Goal: Information Seeking & Learning: Learn about a topic

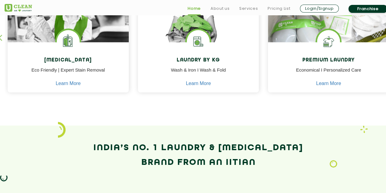
scroll to position [313, 0]
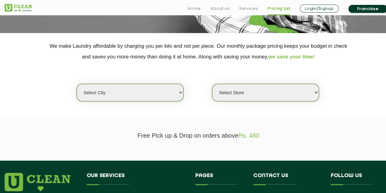
scroll to position [108, 0]
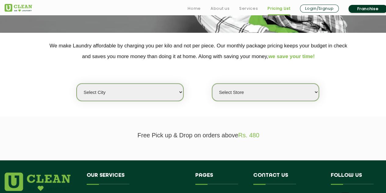
click at [159, 88] on select "Select city [GEOGRAPHIC_DATA] [GEOGRAPHIC_DATA] [GEOGRAPHIC_DATA] [GEOGRAPHIC_D…" at bounding box center [130, 91] width 107 height 17
select select "11"
click at [77, 83] on select "Select city [GEOGRAPHIC_DATA] [GEOGRAPHIC_DATA] [GEOGRAPHIC_DATA] [GEOGRAPHIC_D…" at bounding box center [130, 91] width 107 height 17
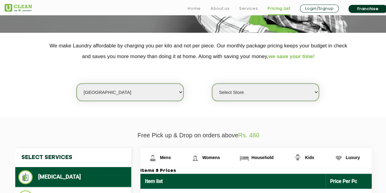
click at [238, 91] on select "Select Store [GEOGRAPHIC_DATA][PERSON_NAME] UClean Navalur UClean Chitlapakkam …" at bounding box center [265, 91] width 107 height 17
click at [343, 104] on section "We make Laundry affordable by charging you per kilo and not per piece. Our mont…" at bounding box center [193, 75] width 386 height 84
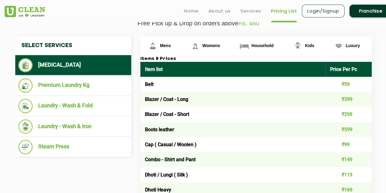
scroll to position [220, 0]
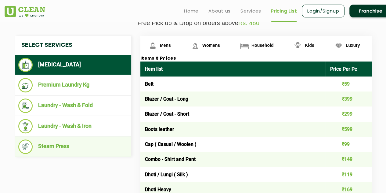
click at [77, 143] on li "Steam Press" at bounding box center [73, 146] width 110 height 14
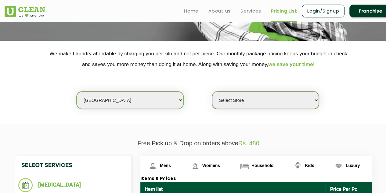
scroll to position [101, 0]
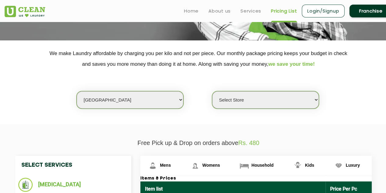
click at [232, 101] on select "Select Store [GEOGRAPHIC_DATA][PERSON_NAME] UClean Navalur UClean Chitlapakkam …" at bounding box center [265, 99] width 107 height 17
select select "362"
click at [212, 91] on select "Select Store [GEOGRAPHIC_DATA][PERSON_NAME] UClean Navalur UClean Chitlapakkam …" at bounding box center [265, 99] width 107 height 17
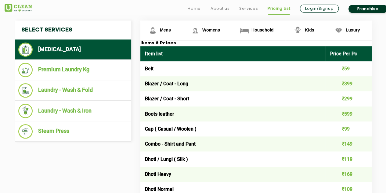
scroll to position [242, 0]
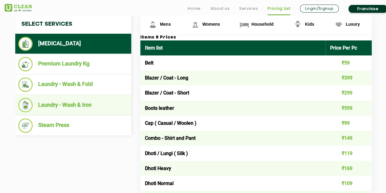
click at [99, 95] on ul "Laundry - Wash & Iron" at bounding box center [73, 105] width 116 height 20
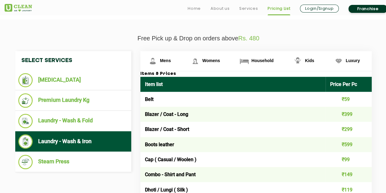
scroll to position [194, 0]
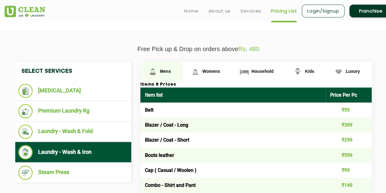
click at [162, 71] on span "Mens" at bounding box center [165, 71] width 11 height 5
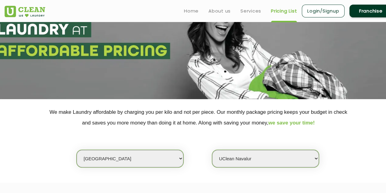
scroll to position [0, 0]
